Goal: Transaction & Acquisition: Download file/media

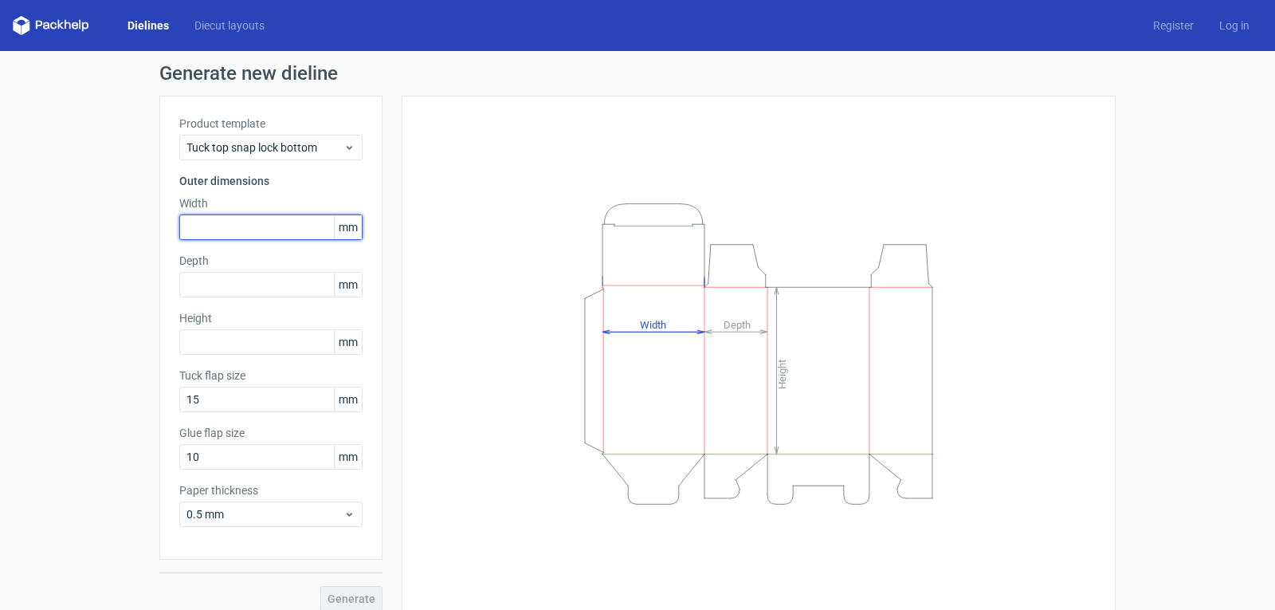
click at [100, 244] on div "Generate new dieline Product template Tuck top snap lock bottom Outer dimension…" at bounding box center [637, 337] width 1275 height 573
type input "3"
type input "131"
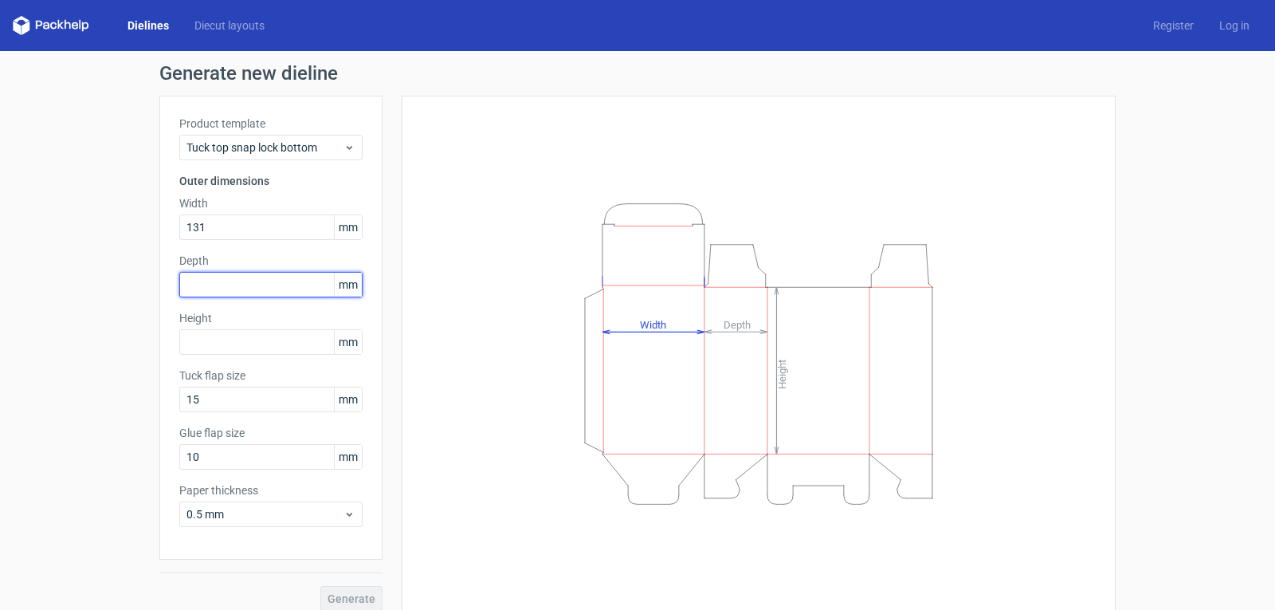
click at [187, 282] on input "text" at bounding box center [270, 285] width 183 height 26
type input "66"
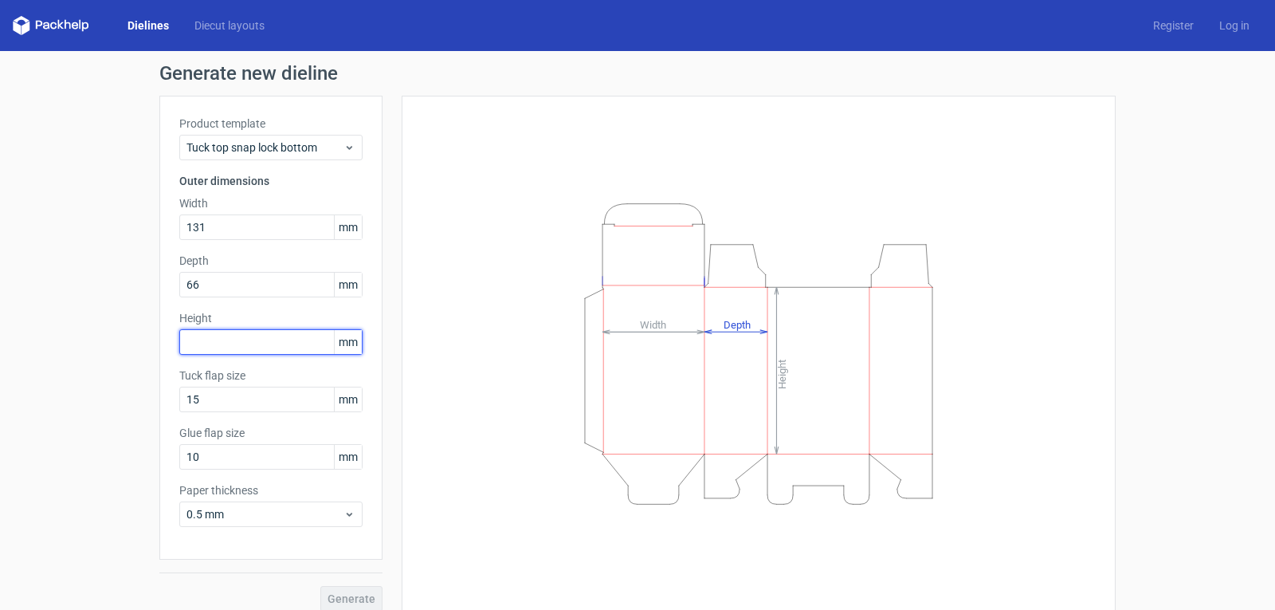
click at [219, 341] on input "text" at bounding box center [270, 342] width 183 height 26
type input "96"
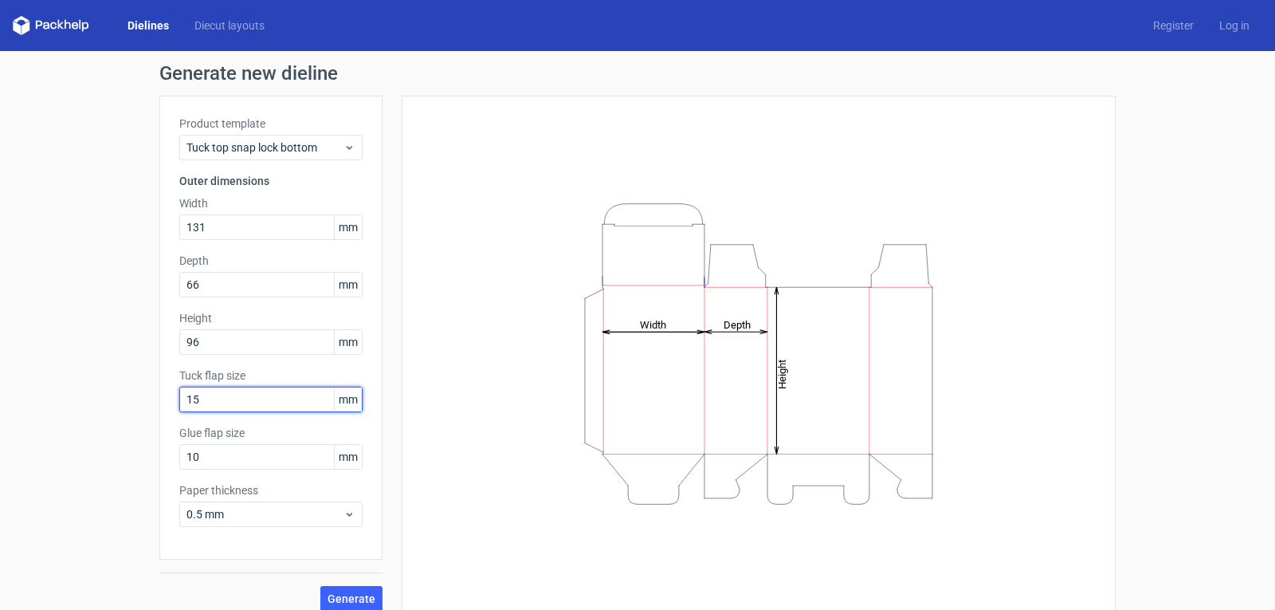
drag, startPoint x: 211, startPoint y: 404, endPoint x: 179, endPoint y: 406, distance: 31.9
click at [179, 406] on input "15" at bounding box center [270, 400] width 183 height 26
type input "12"
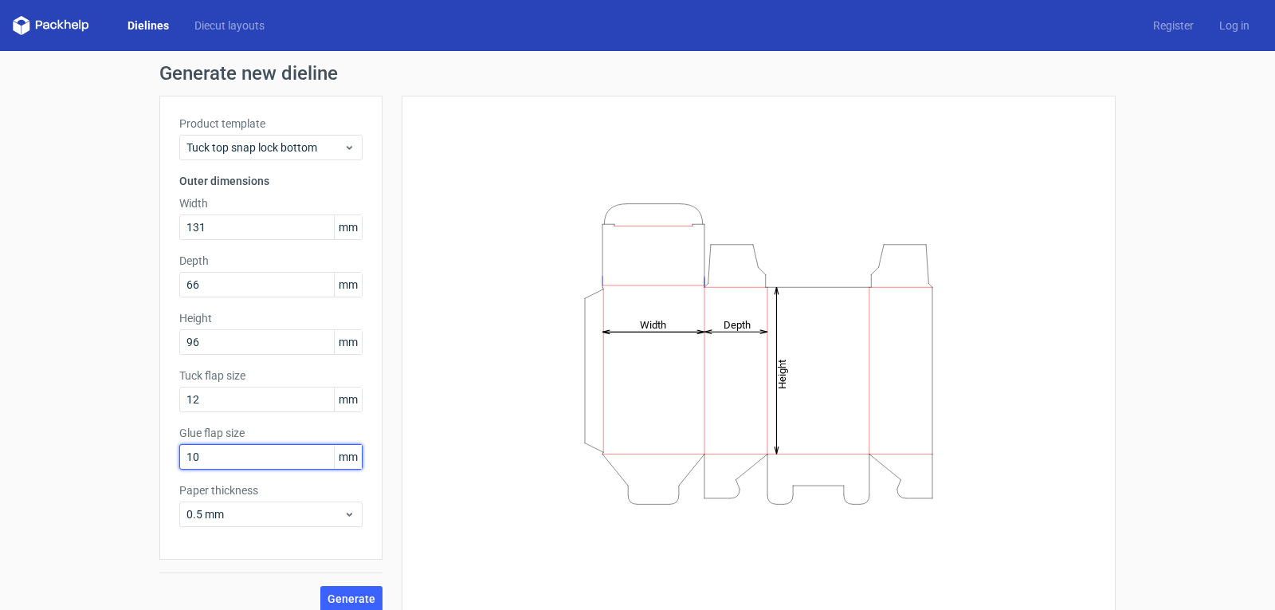
drag, startPoint x: 206, startPoint y: 455, endPoint x: 163, endPoint y: 455, distance: 43.0
click at [163, 455] on div "Product template Tuck top snap lock bottom Outer dimensions Width 131 mm Depth …" at bounding box center [270, 328] width 223 height 464
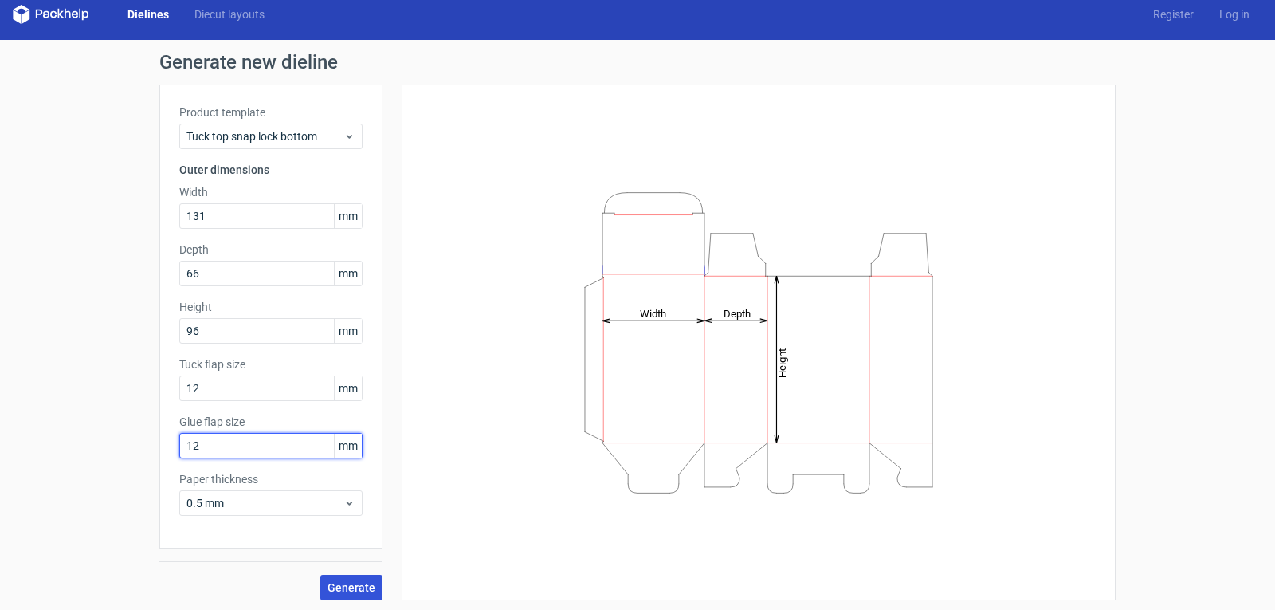
scroll to position [14, 0]
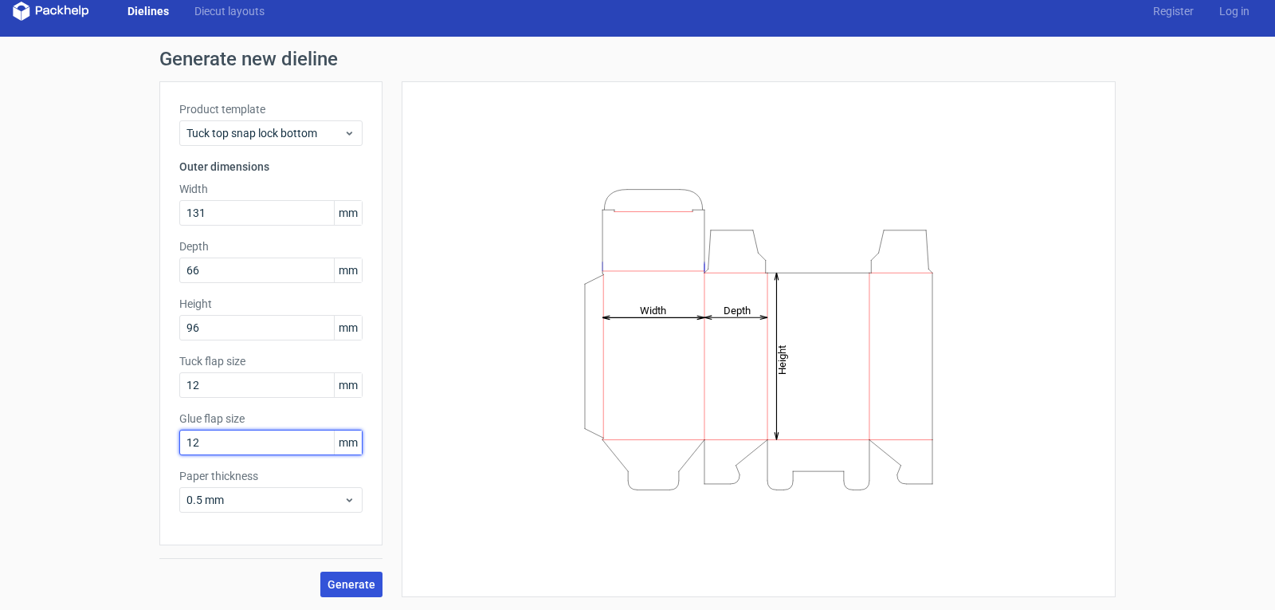
type input "12"
click at [345, 585] on span "Generate" at bounding box center [352, 584] width 48 height 11
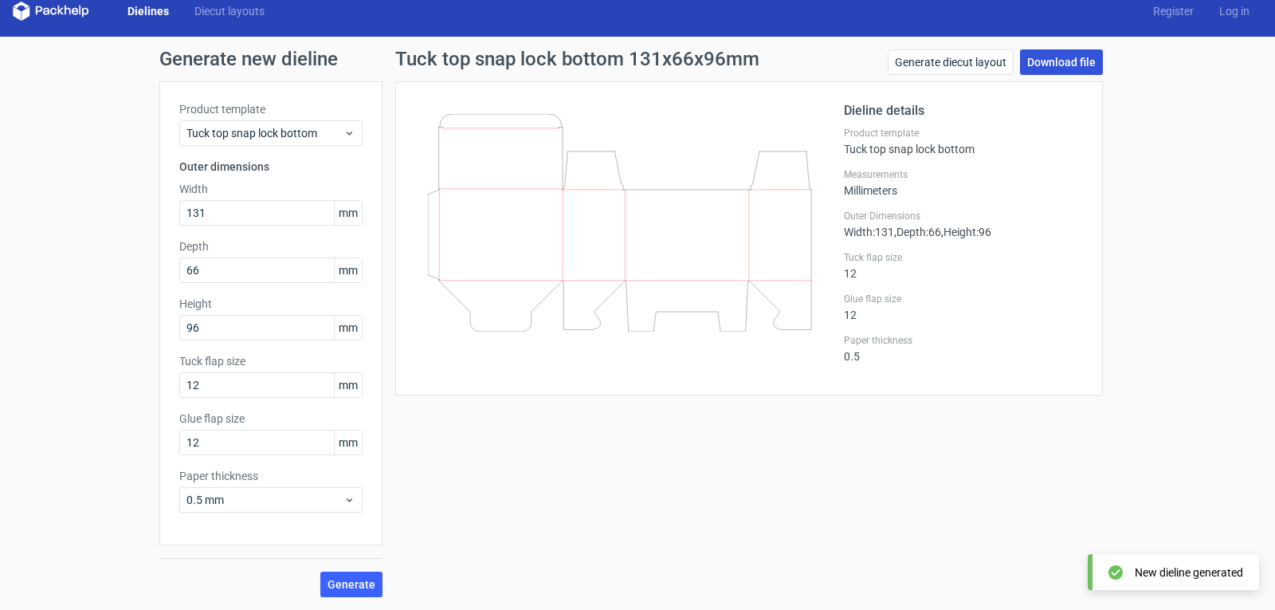
click at [1058, 52] on link "Download file" at bounding box center [1061, 62] width 83 height 26
